Goal: Information Seeking & Learning: Learn about a topic

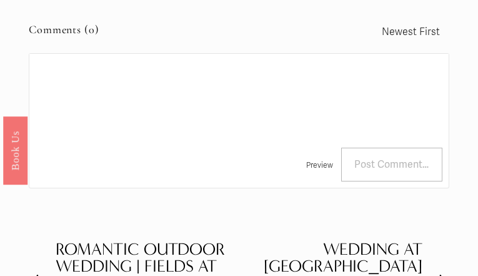
scroll to position [1827, 0]
